Goal: Task Accomplishment & Management: Manage account settings

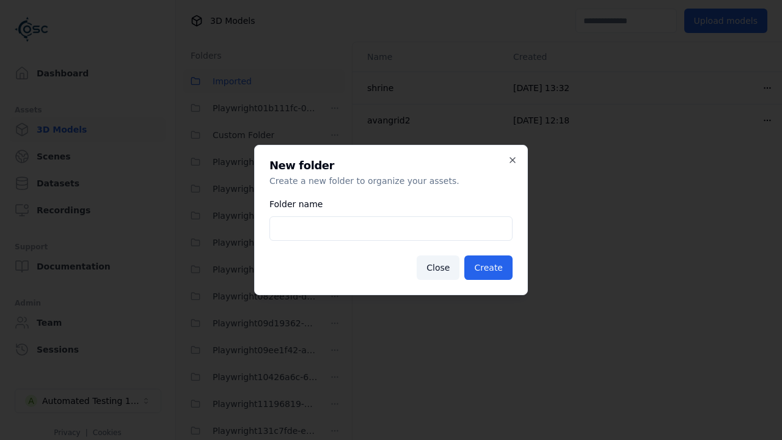
scroll to position [3520, 0]
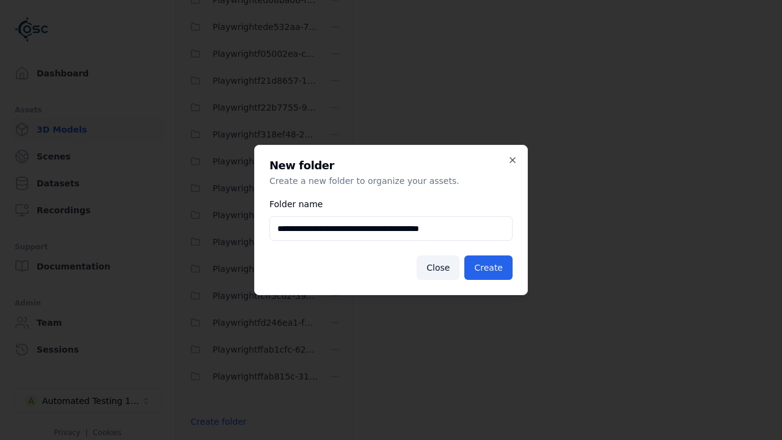
type input "**********"
click at [490, 267] on button "Create" at bounding box center [488, 267] width 48 height 24
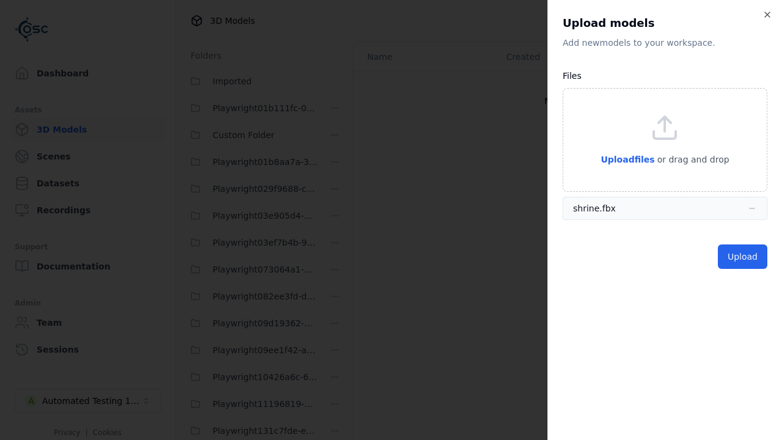
click at [744, 256] on button "Upload" at bounding box center [742, 256] width 49 height 24
